Goal: Task Accomplishment & Management: Manage account settings

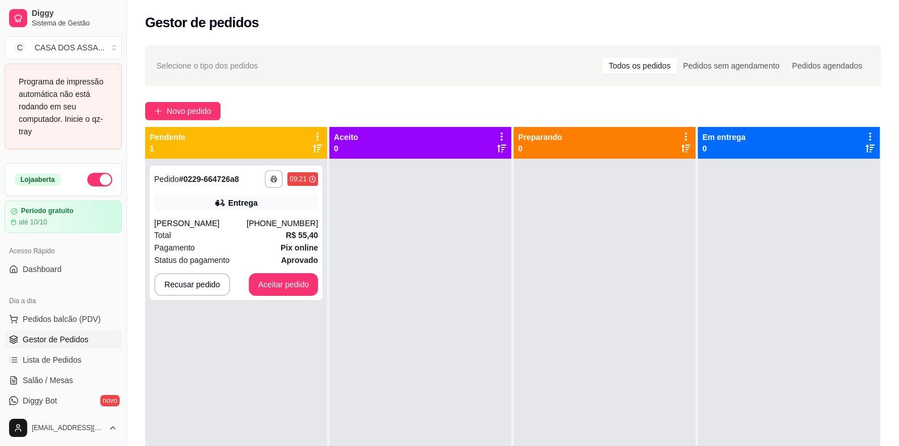
click at [394, 221] on div at bounding box center [421, 382] width 182 height 446
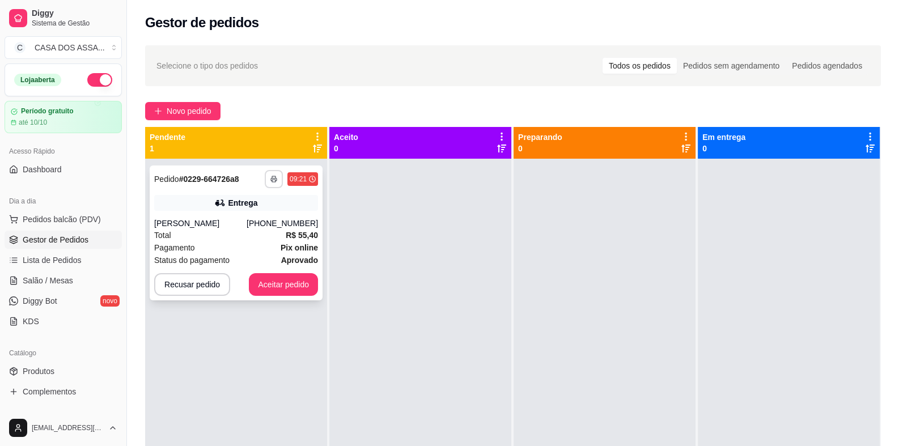
click at [272, 182] on rect "button" at bounding box center [273, 181] width 3 height 2
click at [239, 218] on button "IMPRESSORA" at bounding box center [241, 219] width 79 height 18
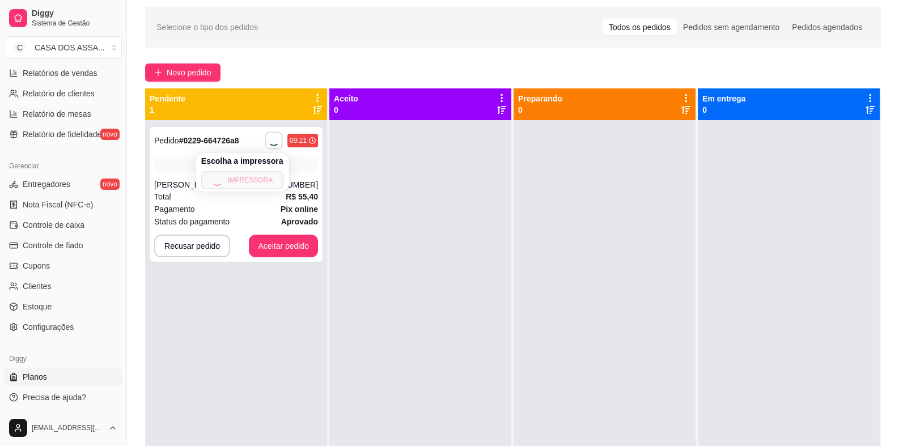
scroll to position [56, 0]
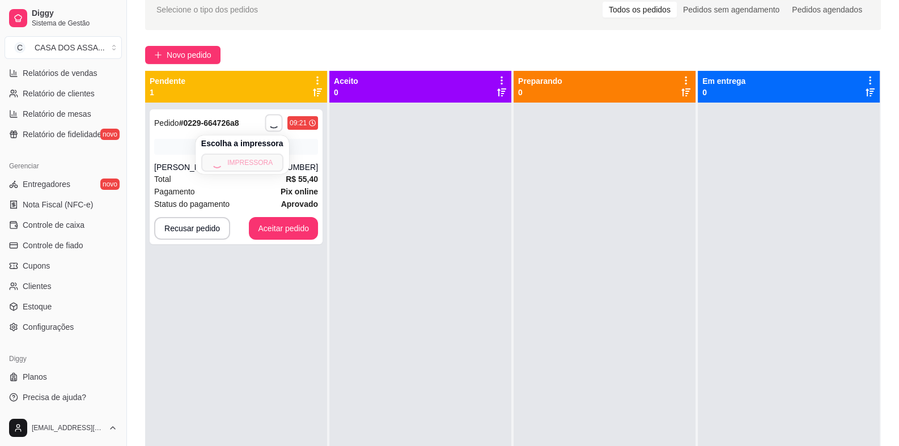
click at [255, 143] on h4 "Escolha a impressora" at bounding box center [242, 143] width 82 height 11
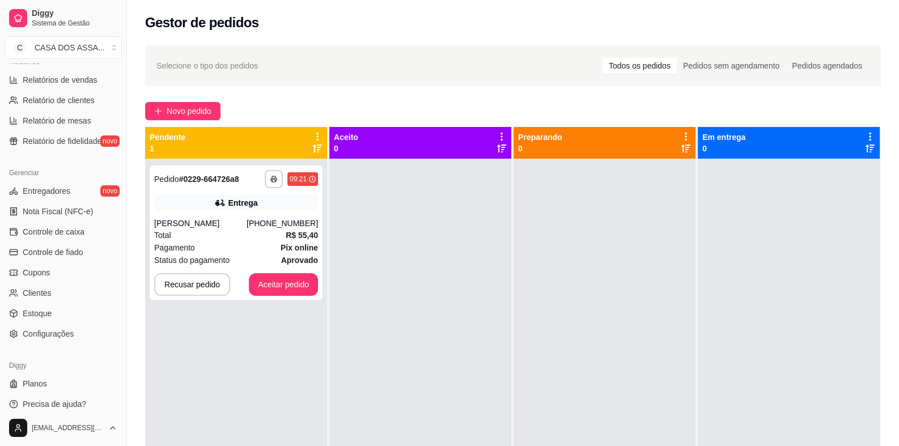
scroll to position [369, 0]
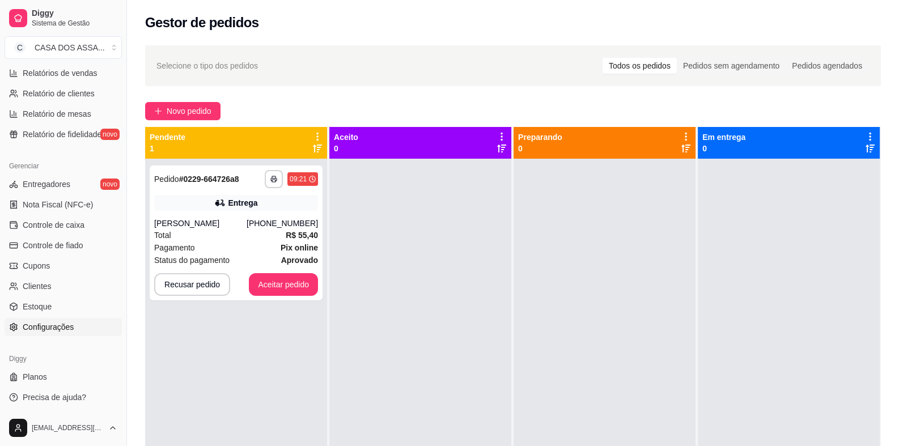
click at [61, 329] on span "Configurações" at bounding box center [48, 327] width 51 height 11
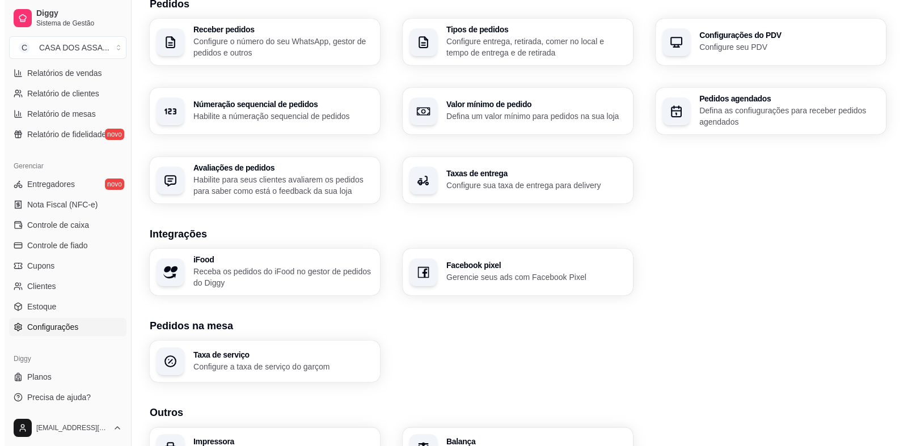
scroll to position [348, 0]
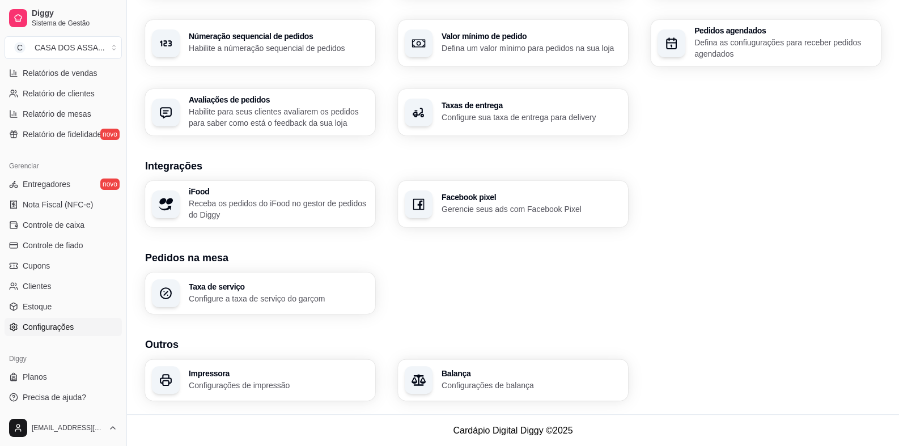
click at [246, 378] on div "Impressora Configurações de impressão" at bounding box center [279, 381] width 180 height 22
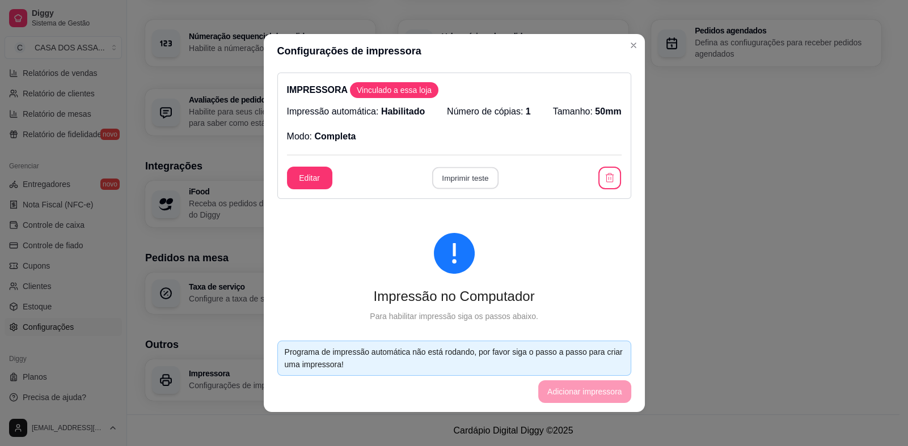
click at [457, 183] on button "Imprimir teste" at bounding box center [465, 178] width 66 height 22
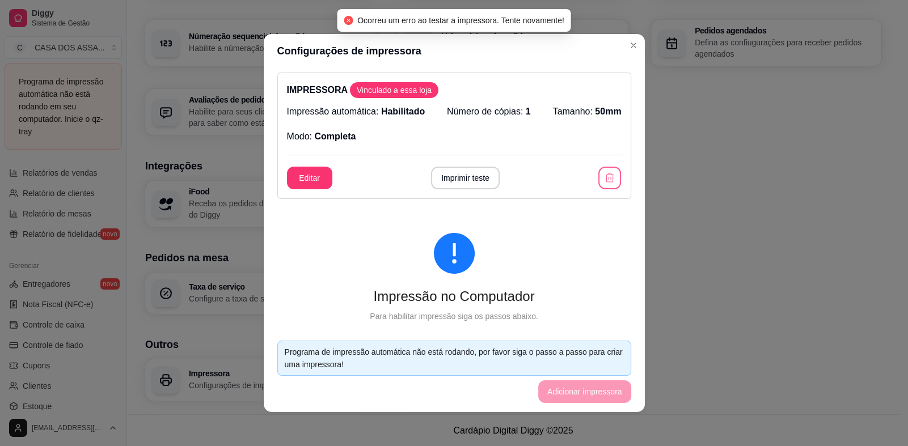
click at [604, 179] on icon "button" at bounding box center [609, 177] width 11 height 11
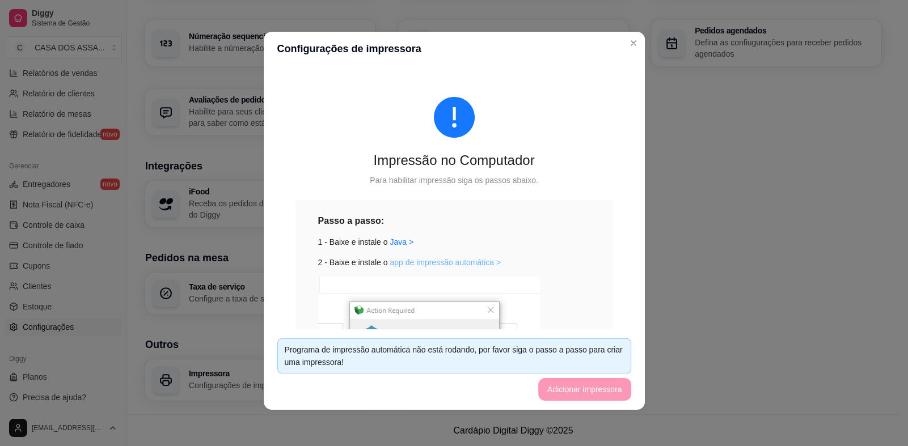
scroll to position [0, 0]
click at [392, 243] on link "Java >" at bounding box center [402, 242] width 24 height 9
click at [430, 261] on link "app de impressão automática >" at bounding box center [445, 263] width 111 height 9
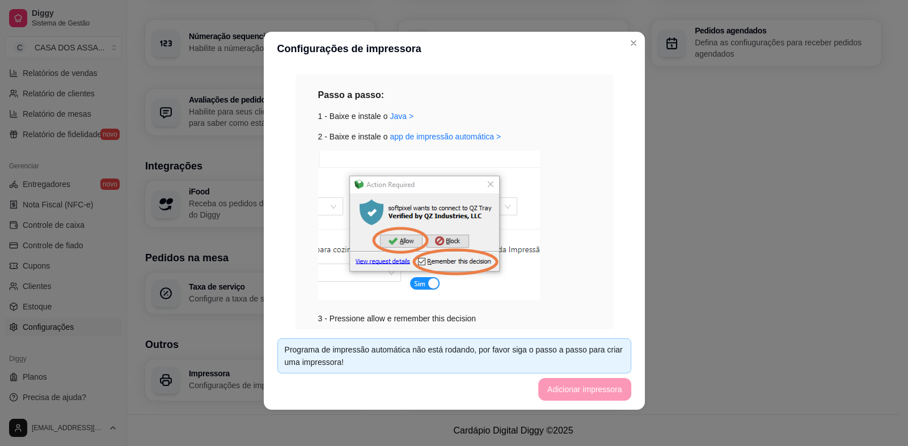
scroll to position [195, 0]
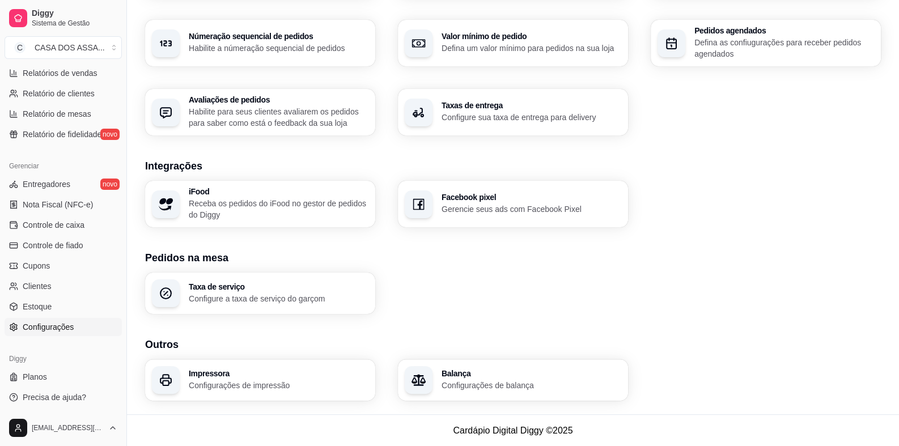
click at [249, 379] on div "Impressora Configurações de impressão" at bounding box center [279, 381] width 180 height 22
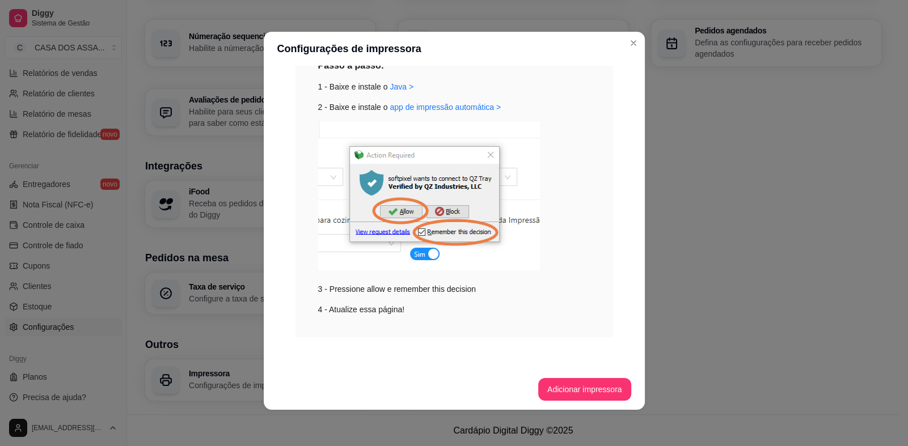
scroll to position [155, 0]
click at [560, 403] on footer "Adicionar impressora" at bounding box center [454, 389] width 381 height 41
click at [567, 392] on button "Adicionar impressora" at bounding box center [584, 389] width 93 height 23
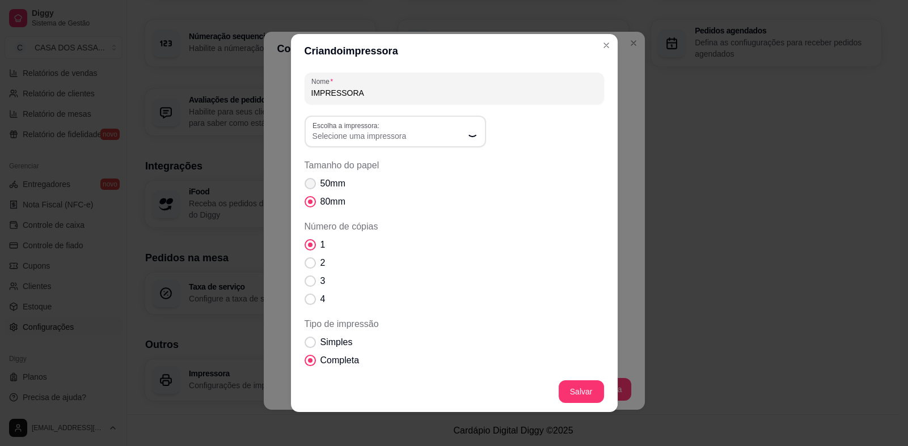
click at [320, 183] on span "50mm" at bounding box center [332, 184] width 25 height 14
click at [311, 186] on input "50mm" at bounding box center [307, 189] width 7 height 7
radio input "true"
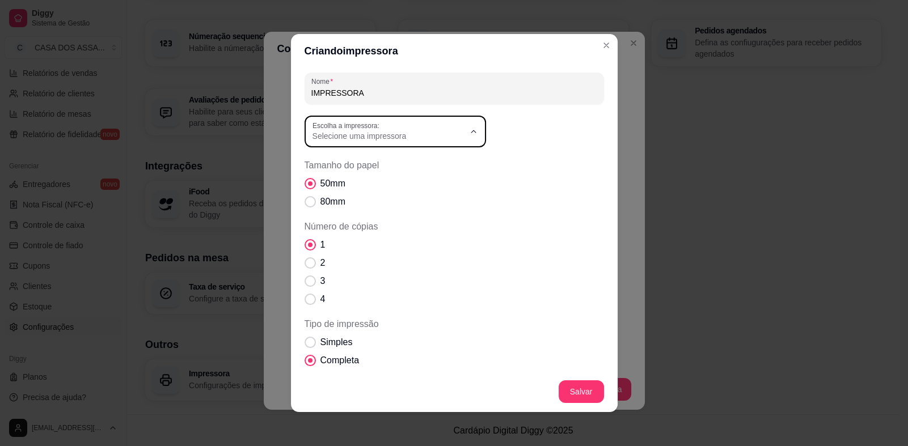
click at [409, 139] on span "Selecione uma impressora" at bounding box center [388, 135] width 152 height 11
click at [391, 163] on span "POS58 10.0.0.6" at bounding box center [385, 163] width 146 height 11
type input "POS58 10.0.0.6"
select select "POS58 10.0.0.6"
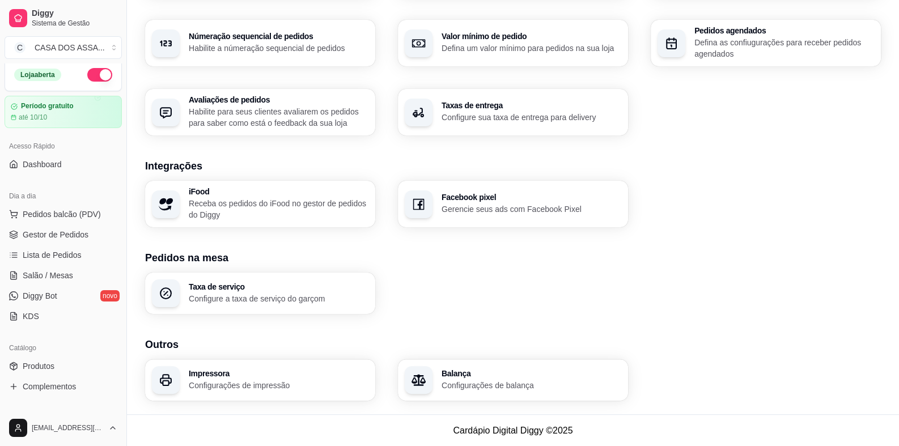
scroll to position [0, 0]
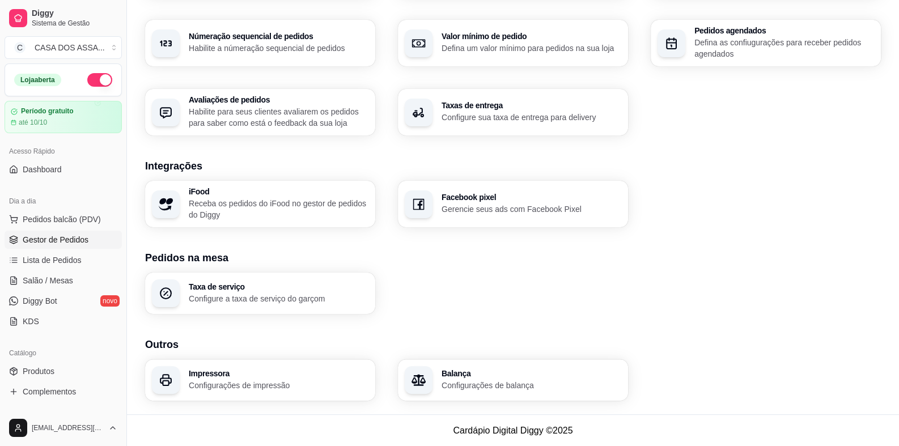
click at [58, 240] on span "Gestor de Pedidos" at bounding box center [56, 239] width 66 height 11
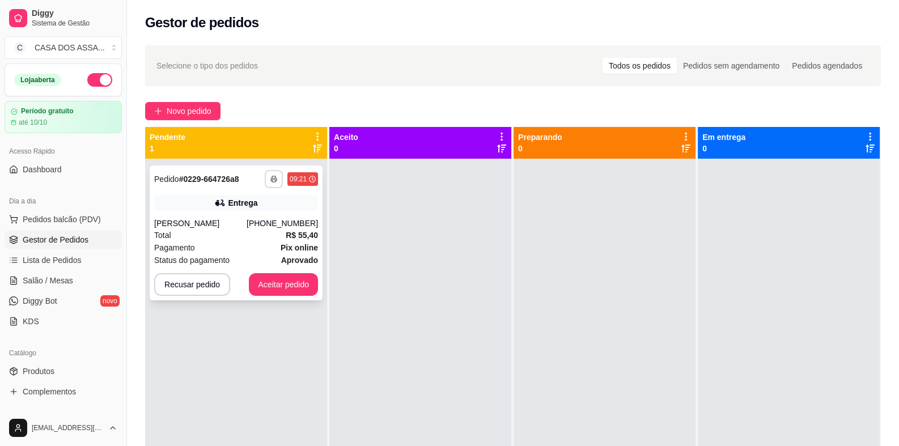
click at [272, 179] on icon "button" at bounding box center [274, 179] width 7 height 7
click at [256, 219] on button "IMPRESSORA" at bounding box center [242, 219] width 82 height 18
click at [283, 288] on button "Aceitar pedido" at bounding box center [283, 284] width 69 height 23
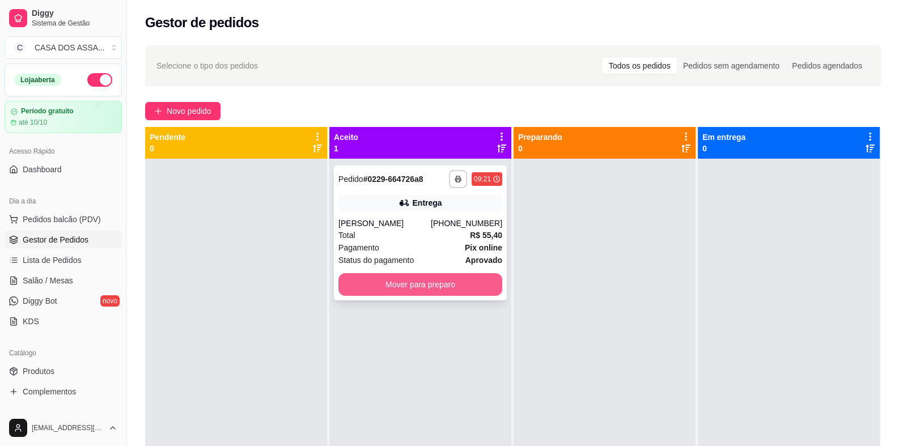
click at [411, 286] on button "Mover para preparo" at bounding box center [421, 284] width 164 height 23
